Goal: Task Accomplishment & Management: Manage account settings

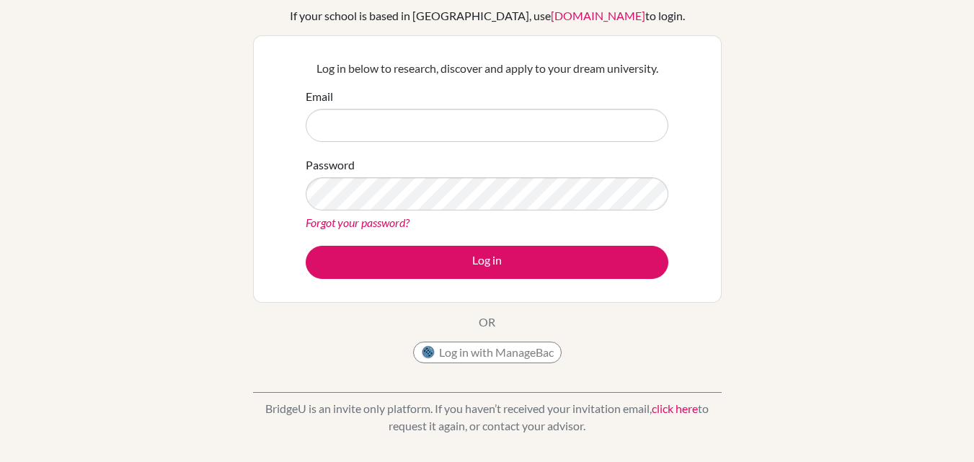
scroll to position [102, 0]
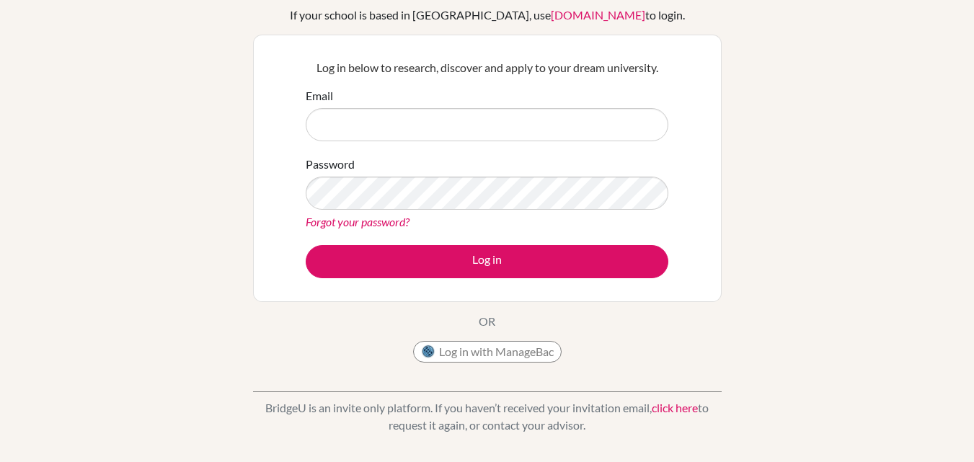
click at [371, 128] on input "Email" at bounding box center [487, 124] width 363 height 33
type input "[EMAIL_ADDRESS][DOMAIN_NAME]"
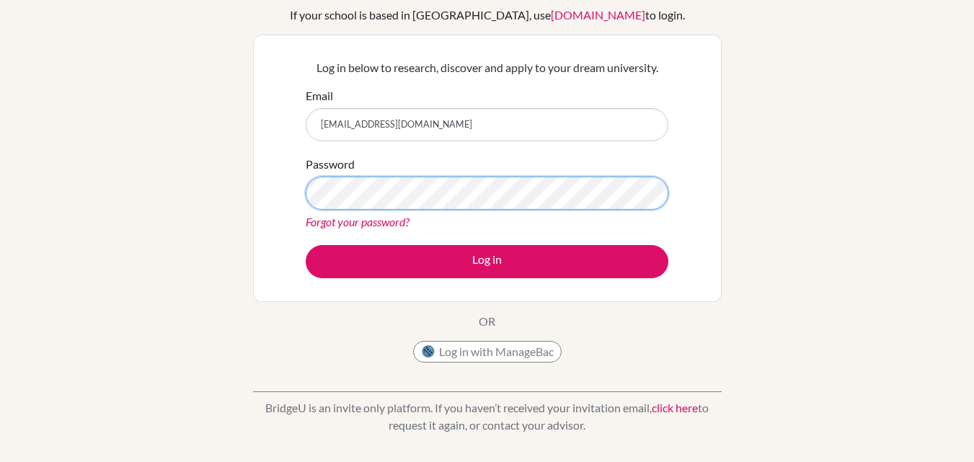
click at [306, 245] on button "Log in" at bounding box center [487, 261] width 363 height 33
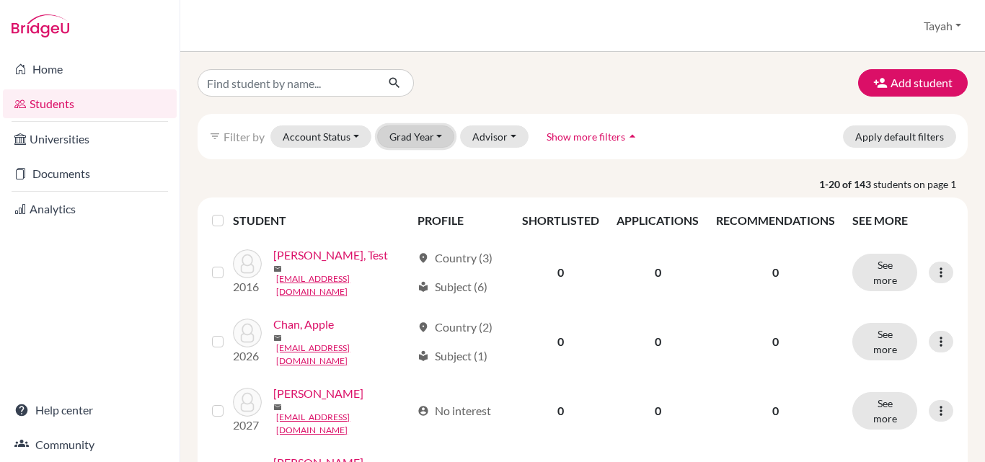
click at [400, 142] on button "Grad Year" at bounding box center [416, 136] width 78 height 22
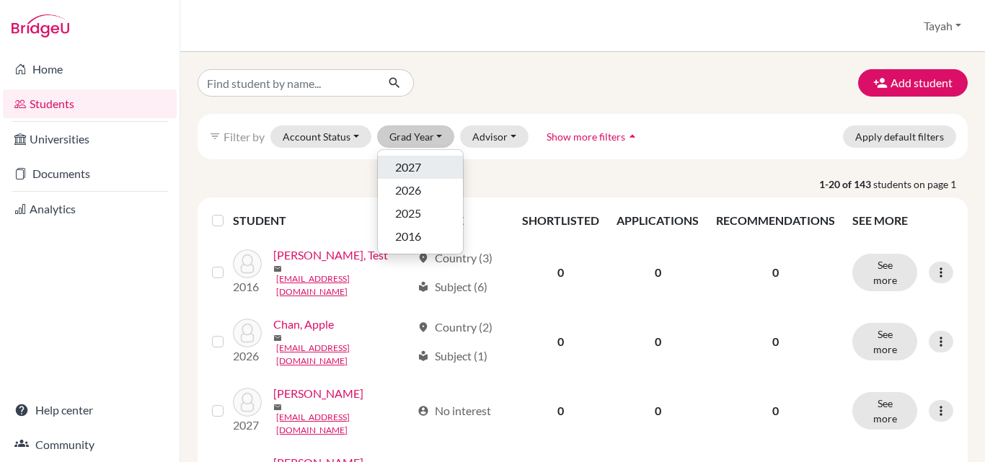
click at [413, 170] on span "2027" at bounding box center [408, 167] width 26 height 17
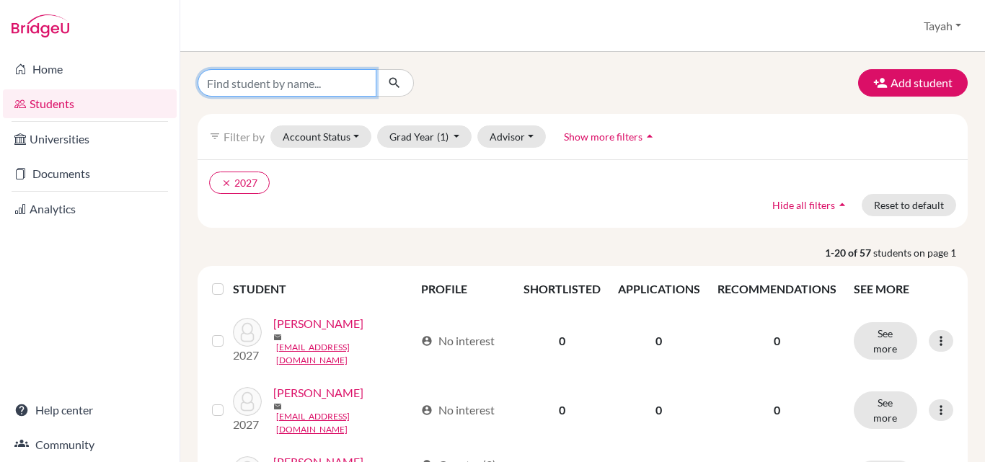
click at [233, 78] on input "Find student by name..." at bounding box center [286, 82] width 179 height 27
type input "Kimmy"
click button "submit" at bounding box center [395, 82] width 38 height 27
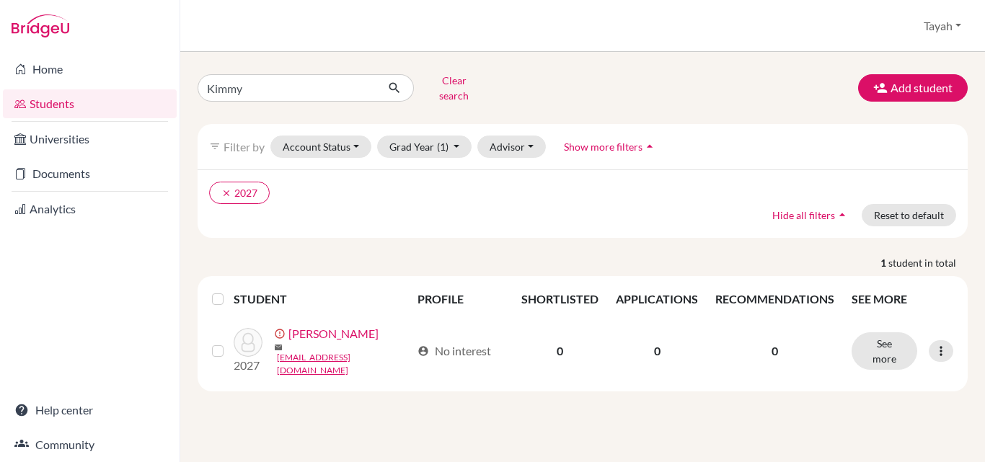
click at [943, 345] on icon at bounding box center [940, 351] width 14 height 14
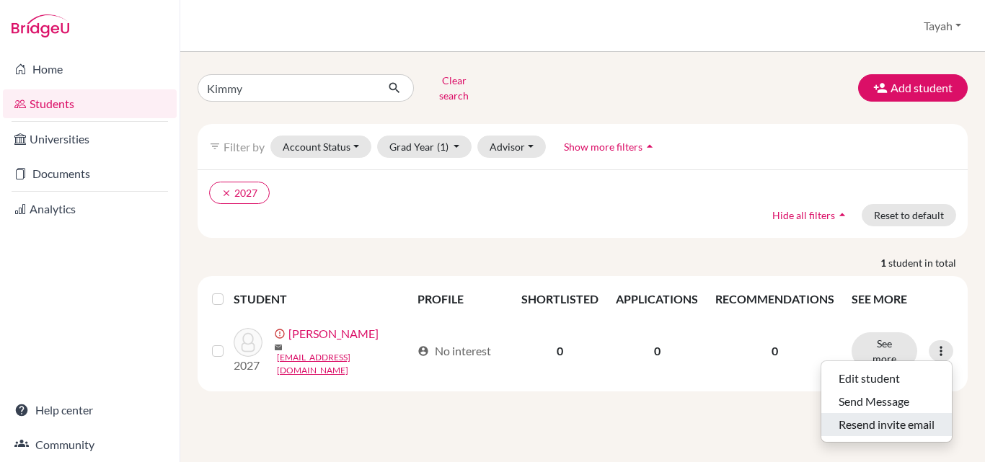
click at [878, 413] on button "Resend invite email" at bounding box center [886, 424] width 130 height 23
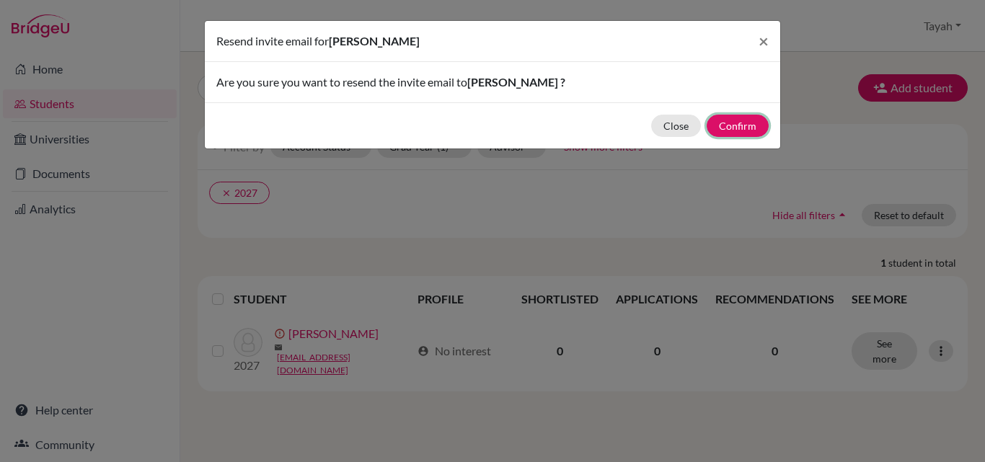
click at [750, 123] on button "Confirm" at bounding box center [737, 126] width 62 height 22
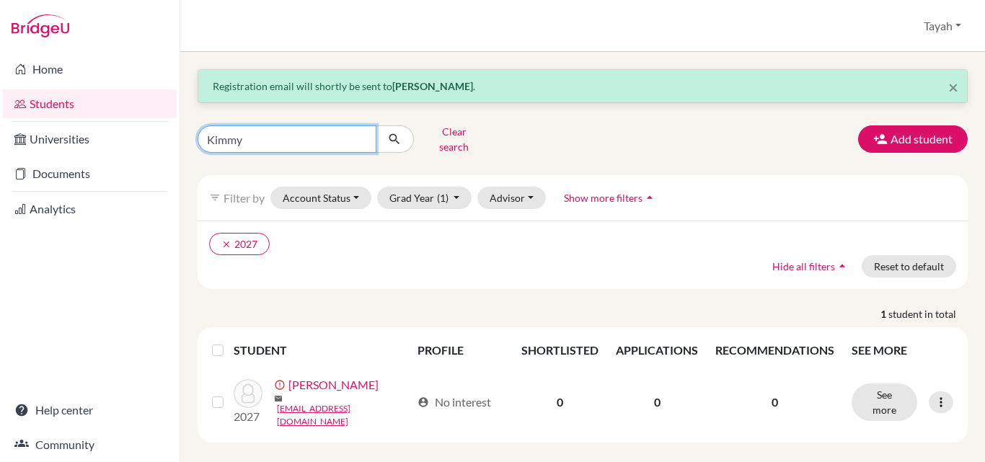
drag, startPoint x: 290, startPoint y: 144, endPoint x: 146, endPoint y: 148, distance: 143.5
click at [146, 148] on div "Home Students Universities Documents Analytics Help center Community Students o…" at bounding box center [492, 231] width 985 height 462
type input "[PERSON_NAME]"
click button "submit" at bounding box center [395, 138] width 38 height 27
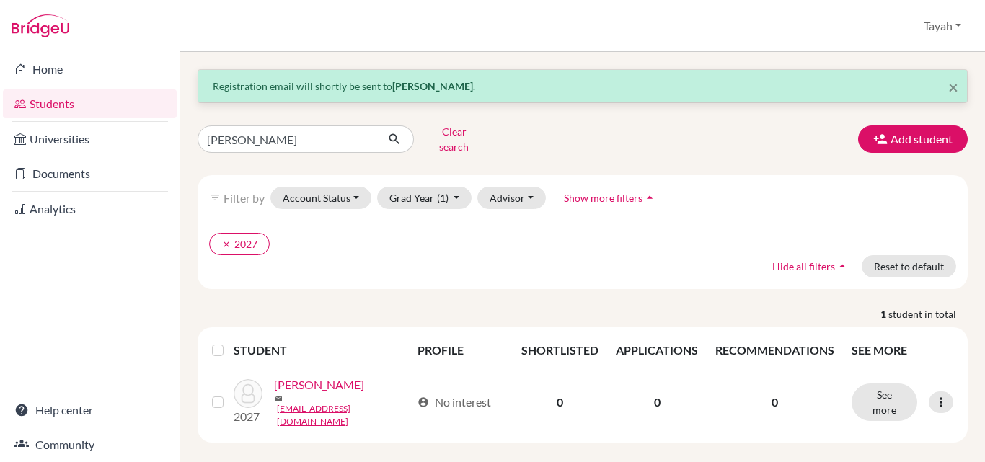
click at [940, 395] on icon at bounding box center [940, 402] width 14 height 14
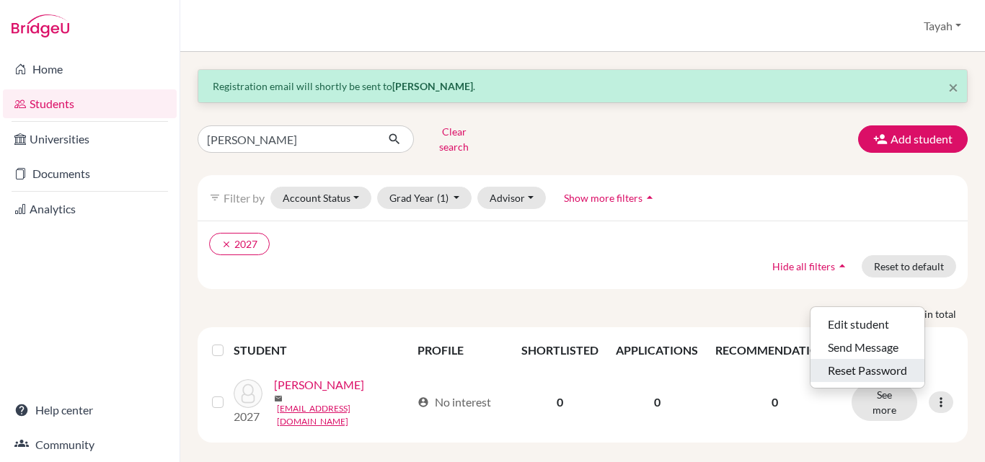
click at [873, 361] on button "Reset Password" at bounding box center [867, 370] width 114 height 23
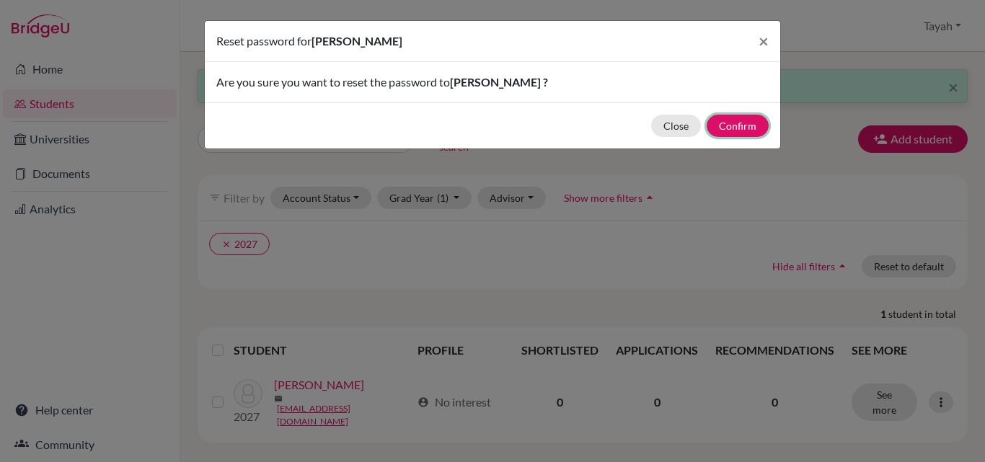
click at [747, 123] on button "Confirm" at bounding box center [737, 126] width 62 height 22
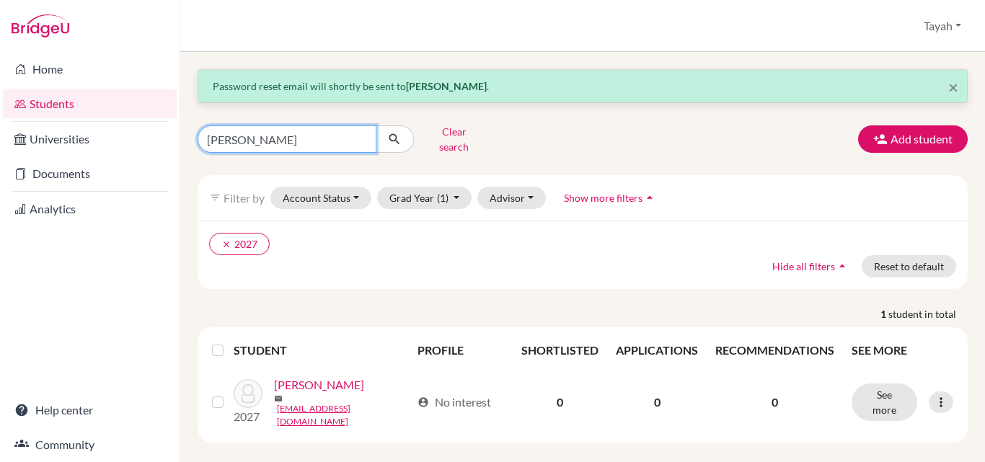
click at [364, 131] on input "[PERSON_NAME]" at bounding box center [286, 138] width 179 height 27
type input "Kimmy"
click button "submit" at bounding box center [395, 138] width 38 height 27
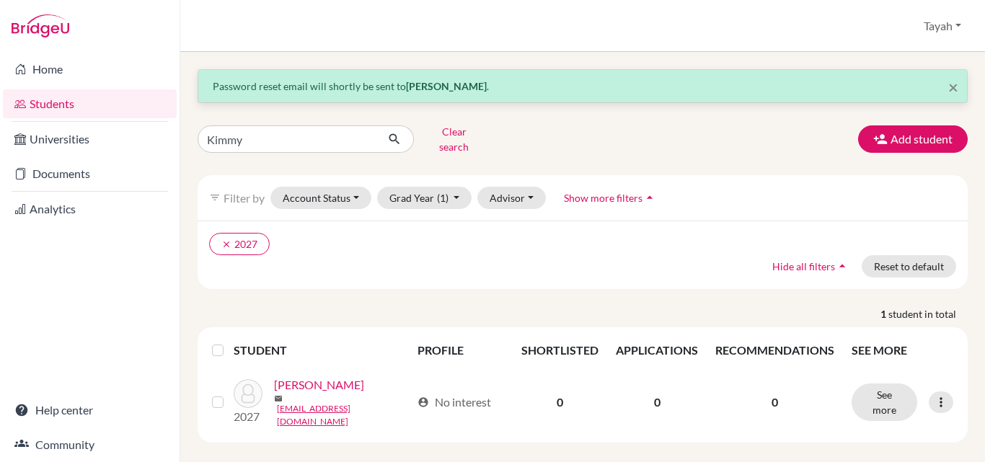
click at [938, 395] on icon at bounding box center [940, 402] width 14 height 14
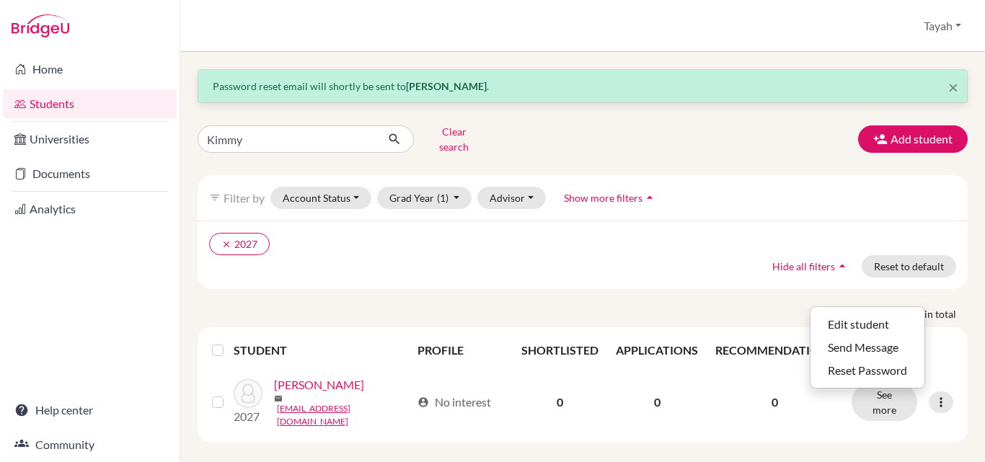
click at [729, 248] on div "clear 2027 Hide all filters arrow_drop_up Reset to default" at bounding box center [582, 255] width 770 height 68
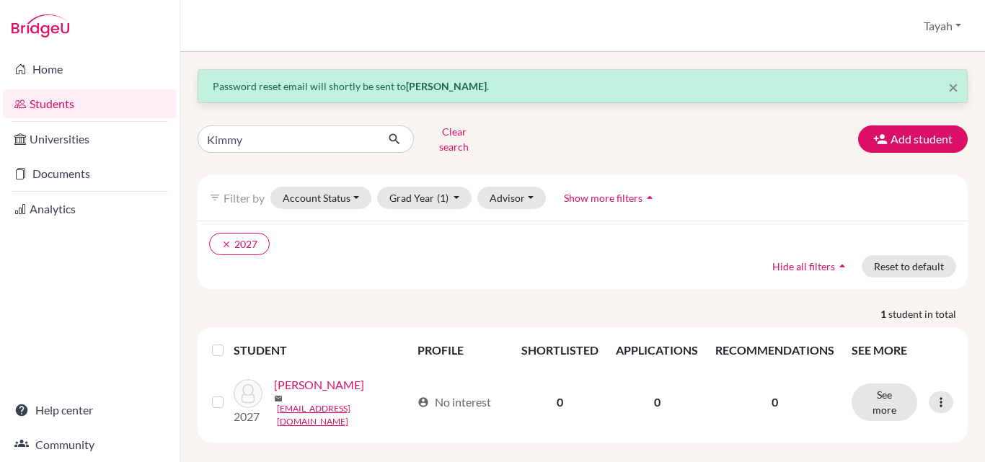
click at [943, 395] on icon at bounding box center [940, 402] width 14 height 14
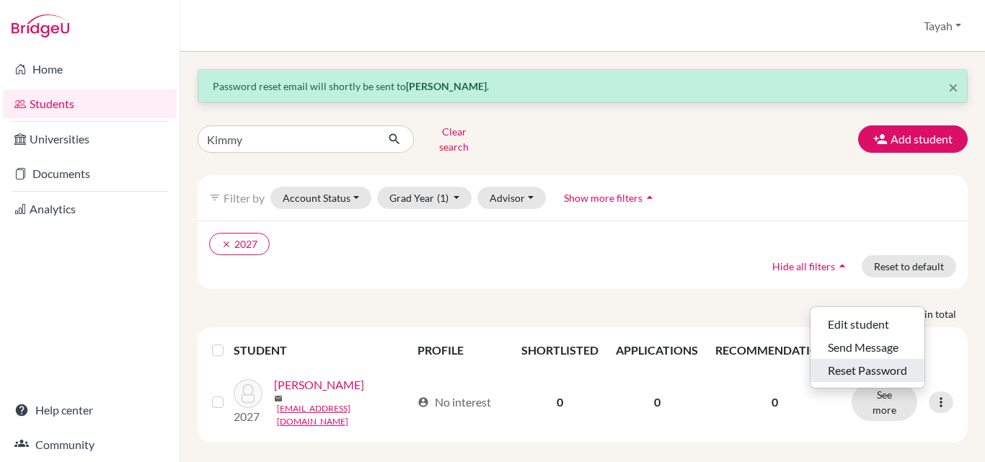
click at [843, 369] on button "Reset Password" at bounding box center [867, 370] width 114 height 23
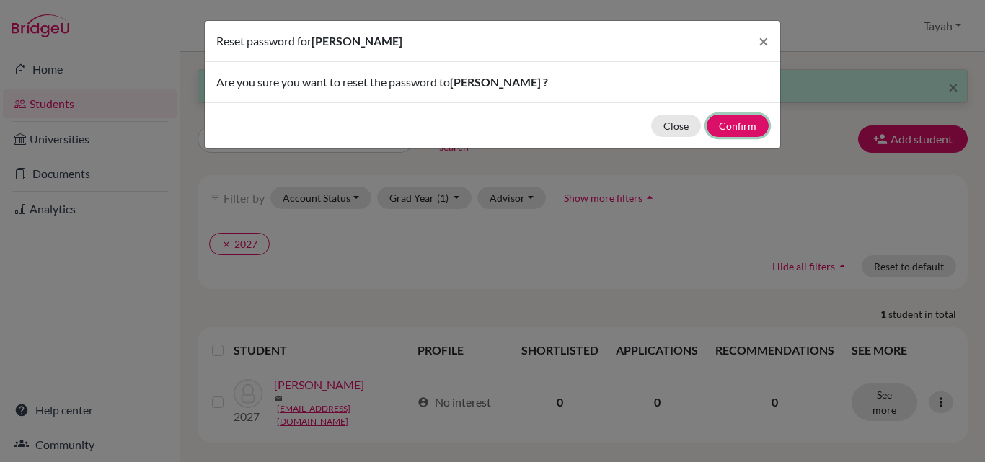
click at [733, 123] on button "Confirm" at bounding box center [737, 126] width 62 height 22
